Goal: Task Accomplishment & Management: Use online tool/utility

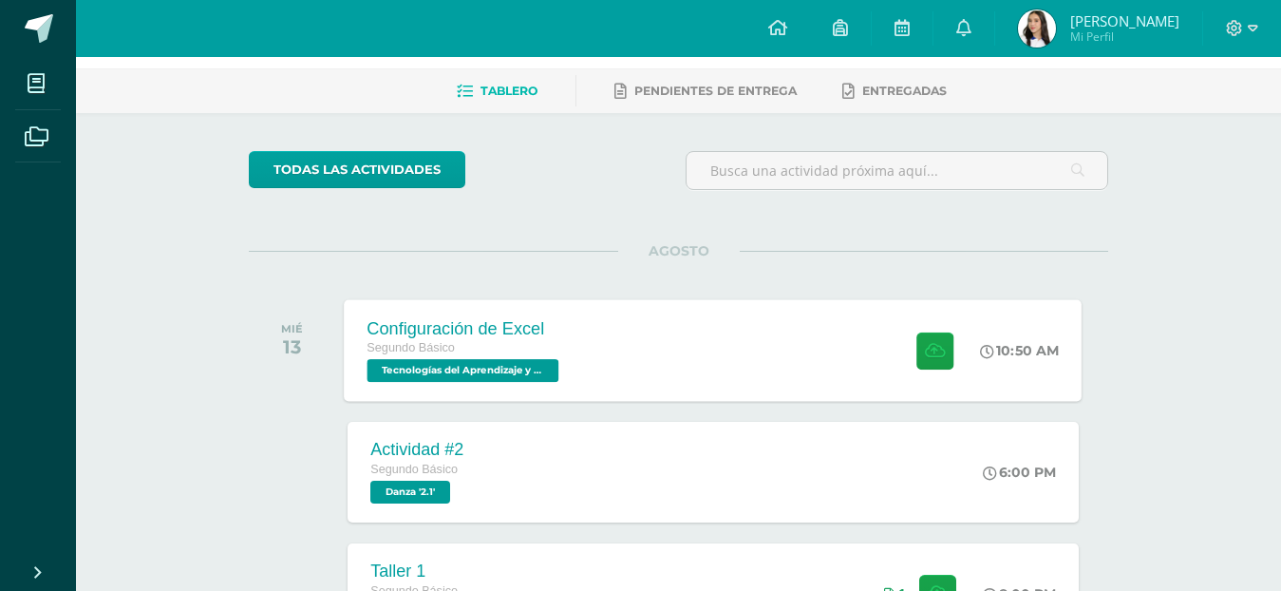
scroll to position [190, 0]
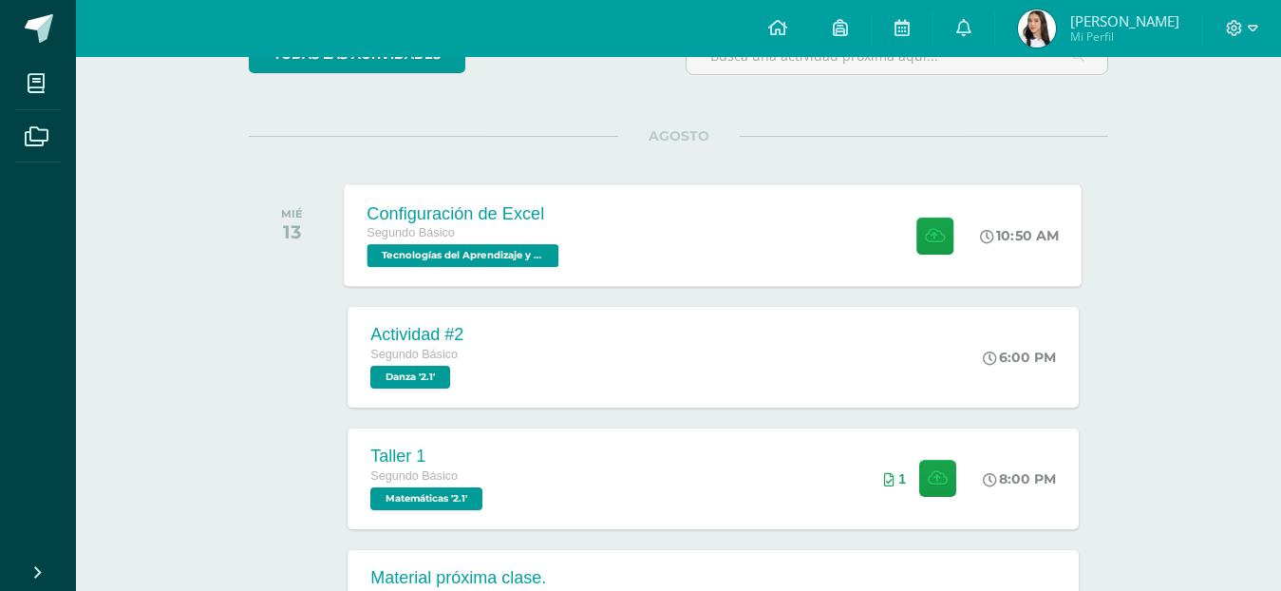
click at [490, 256] on span "Tecnologías del Aprendizaje y la Comunicación '2.1'" at bounding box center [463, 255] width 192 height 23
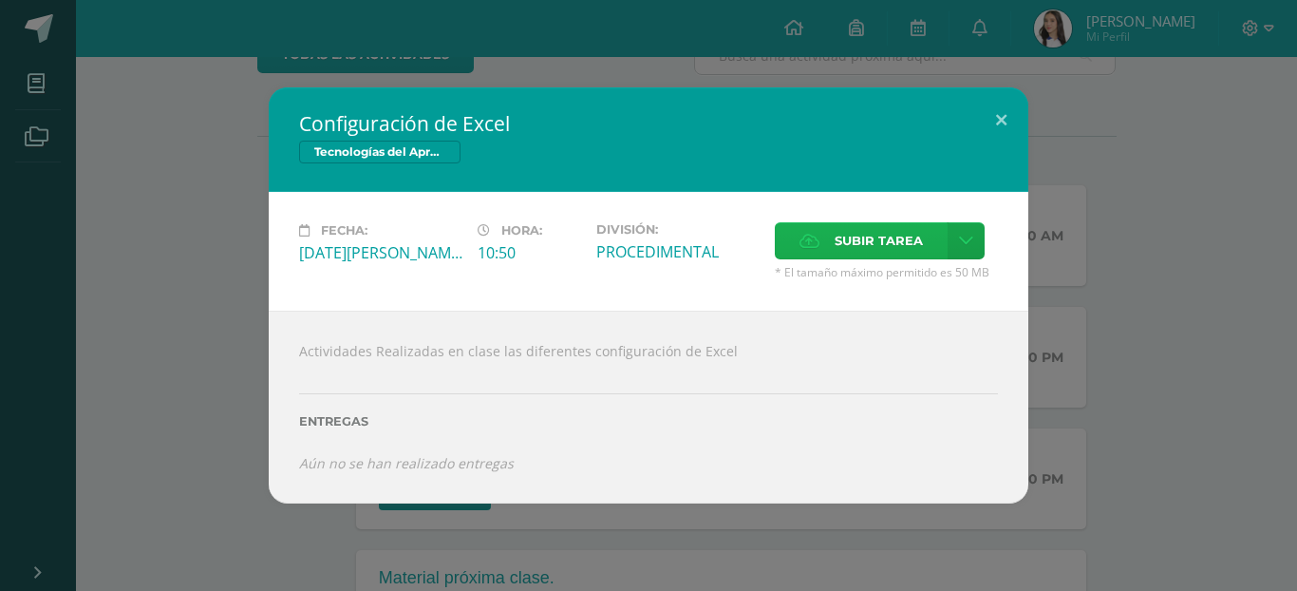
click at [865, 237] on span "Subir tarea" at bounding box center [879, 240] width 88 height 35
click at [0, 0] on input "Subir tarea" at bounding box center [0, 0] width 0 height 0
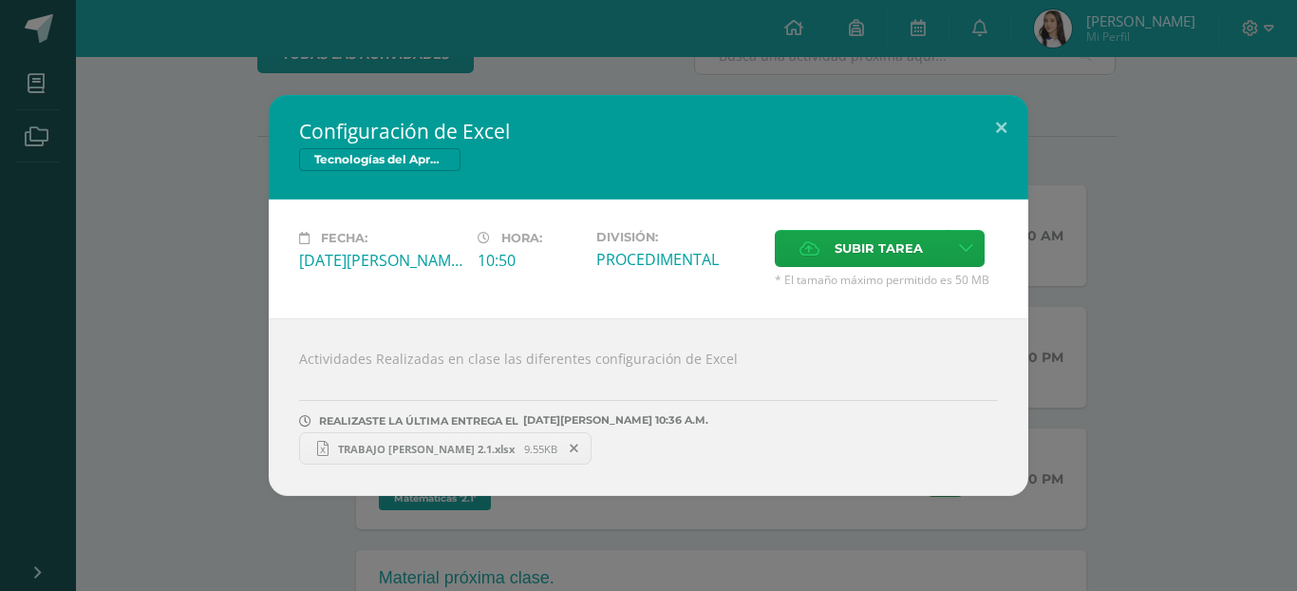
click at [366, 449] on span "TRABAJO BELEN 2.1.xlsx" at bounding box center [427, 449] width 196 height 14
click at [1001, 131] on button at bounding box center [1001, 127] width 54 height 65
